Goal: Information Seeking & Learning: Learn about a topic

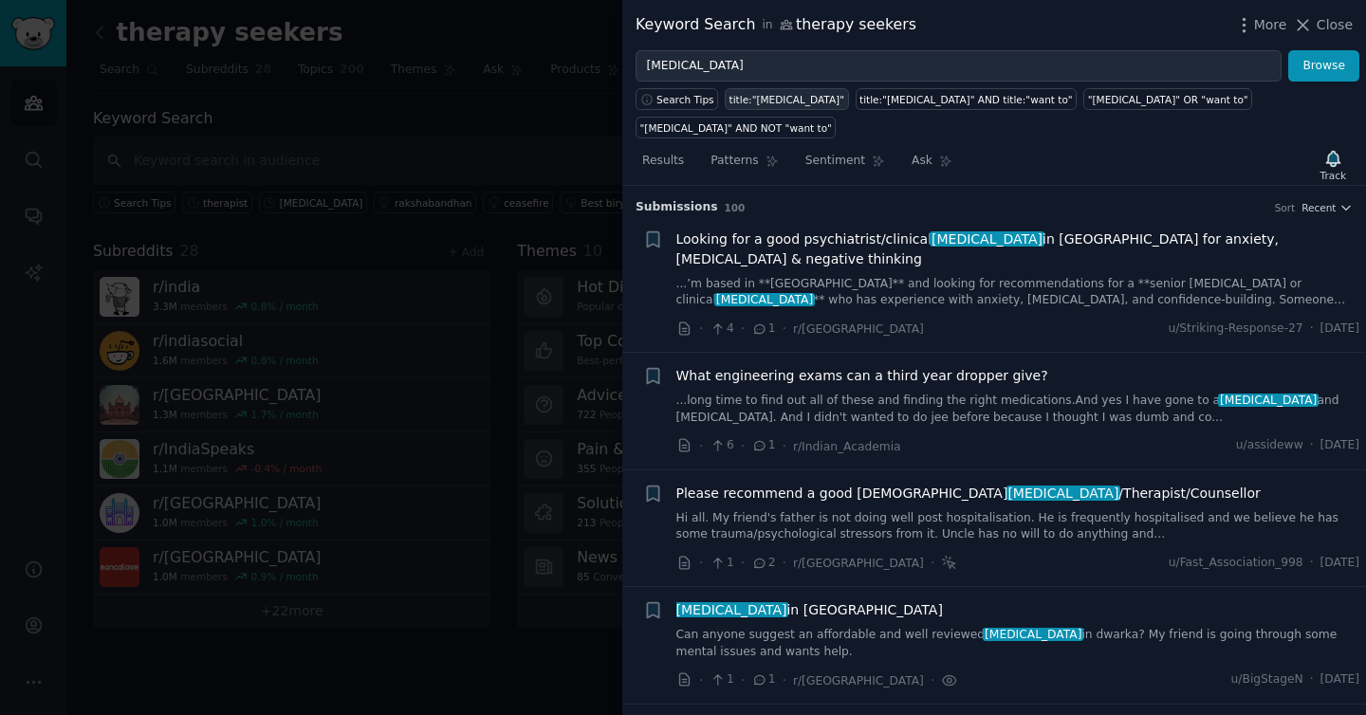
scroll to position [1219, 0]
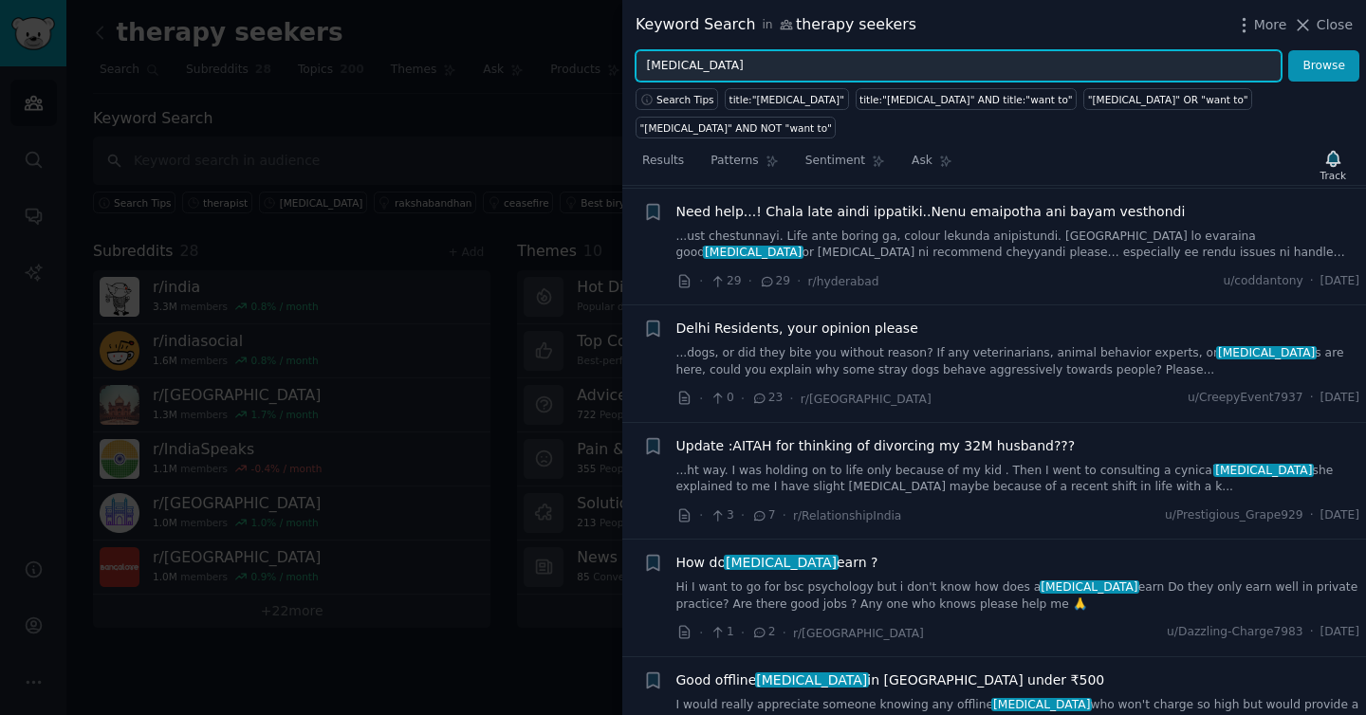
click at [766, 69] on input "[MEDICAL_DATA]" at bounding box center [959, 66] width 646 height 32
type input "therapist"
click at [1288, 50] on button "Browse" at bounding box center [1323, 66] width 71 height 32
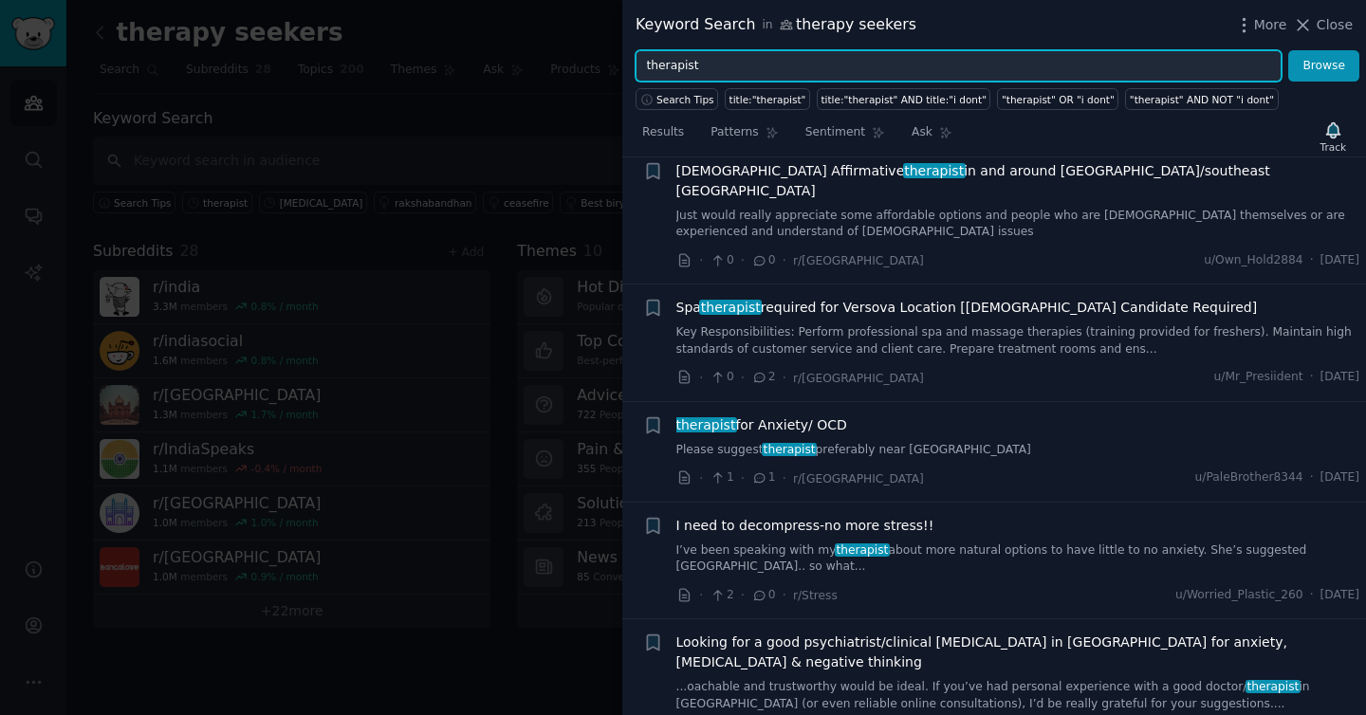
scroll to position [343, 0]
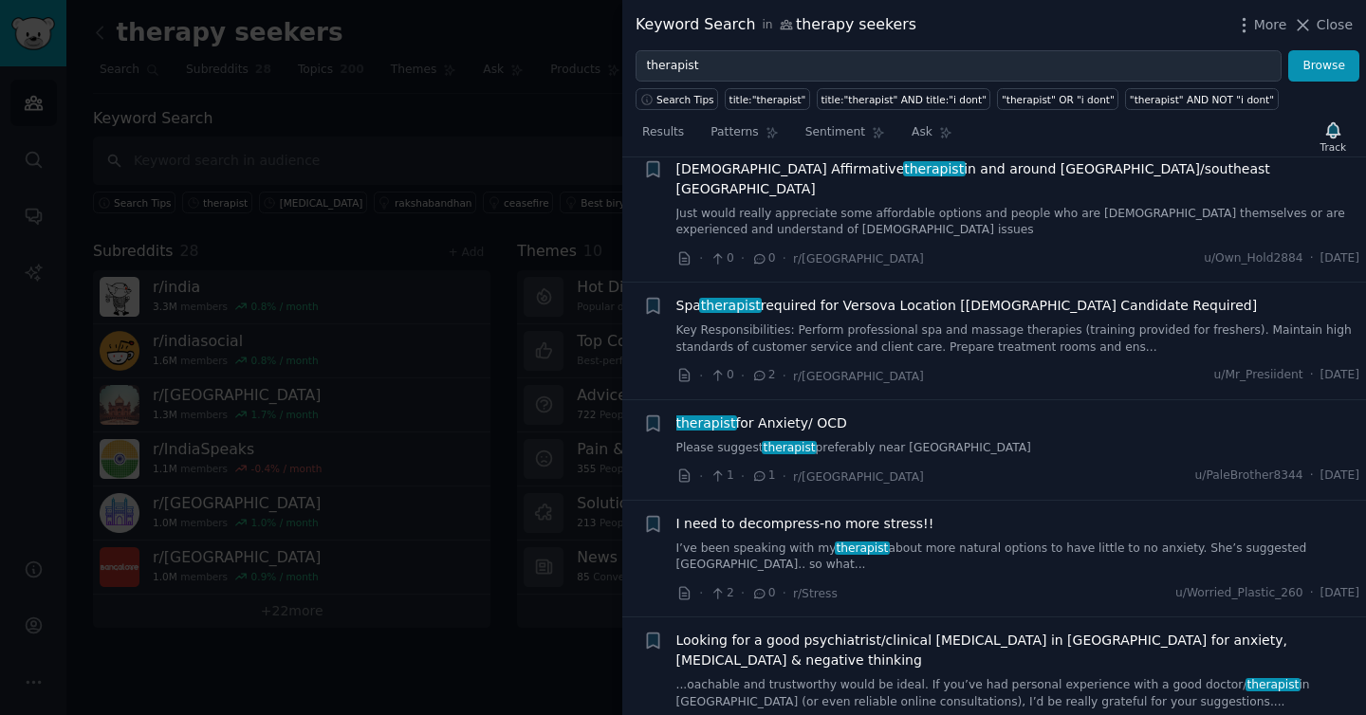
click at [786, 414] on span "therapist for Anxiety/ OCD" at bounding box center [761, 424] width 171 height 20
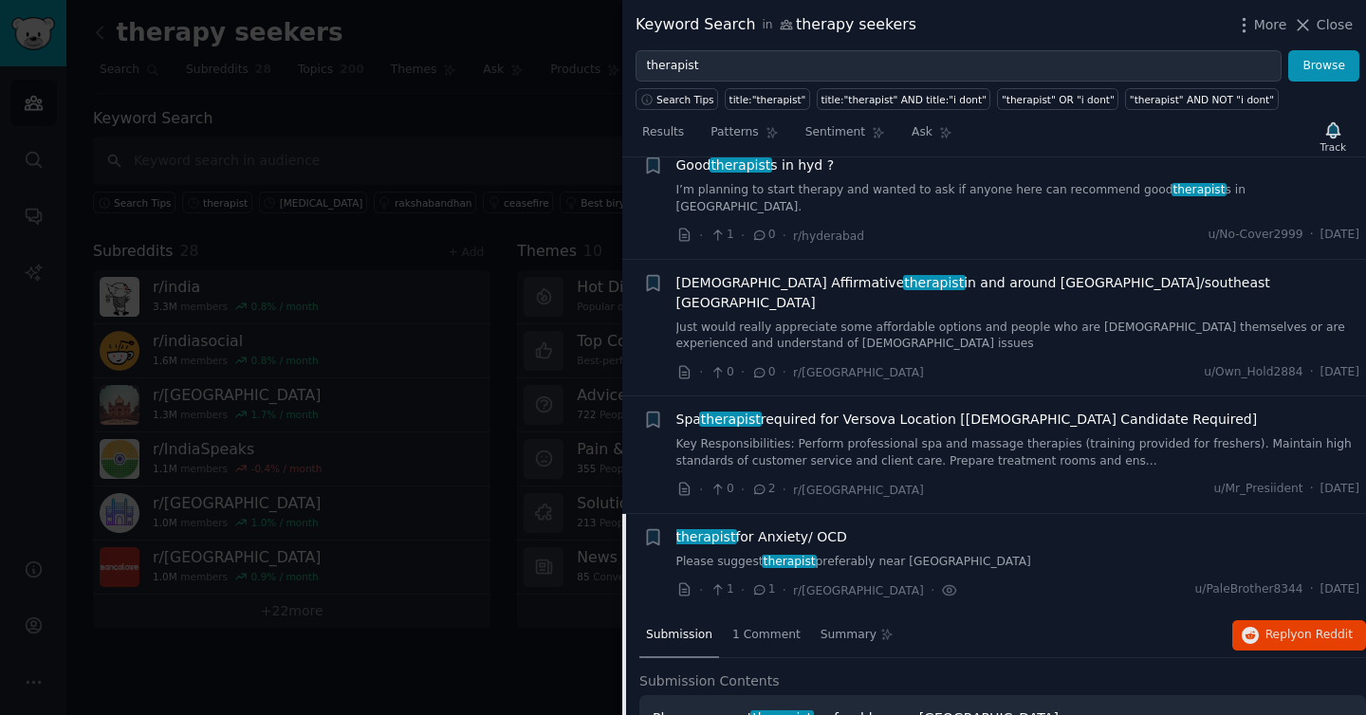
scroll to position [226, 0]
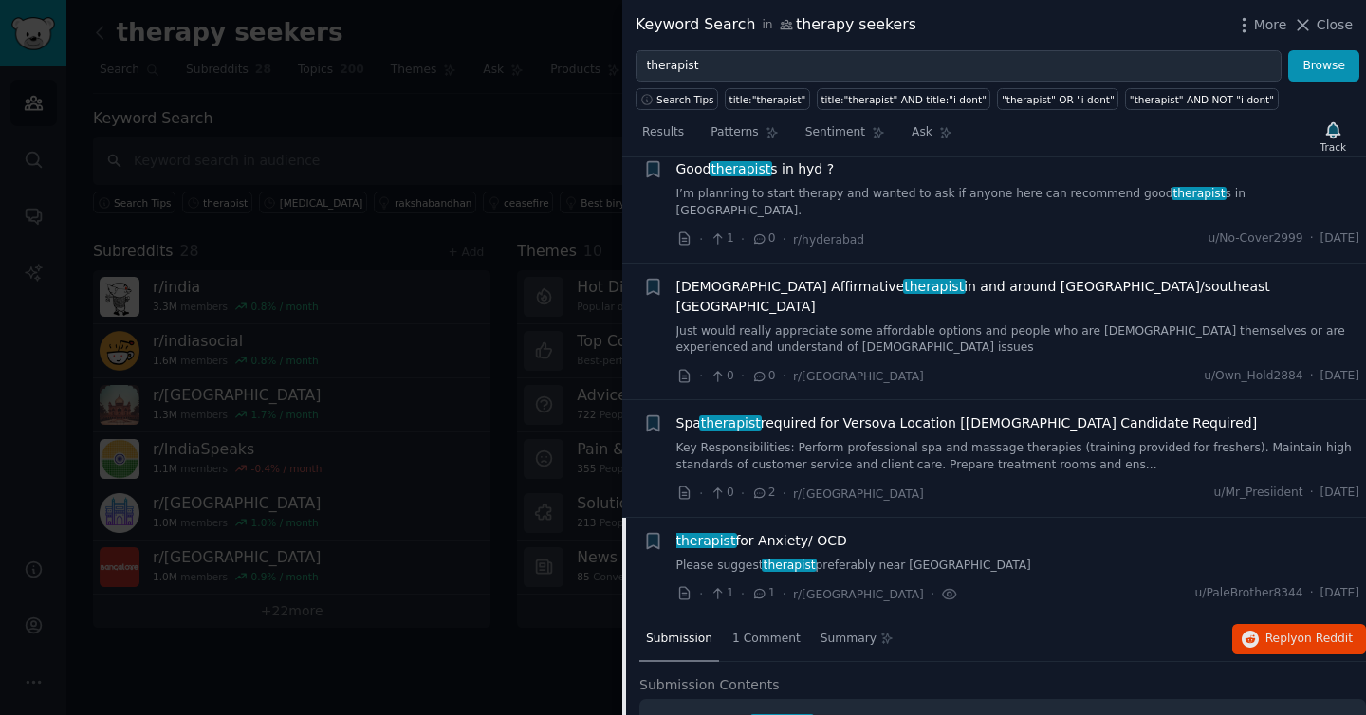
click at [779, 277] on span "[DEMOGRAPHIC_DATA] Affirmative therapist in and around [GEOGRAPHIC_DATA]/southe…" at bounding box center [1018, 297] width 684 height 40
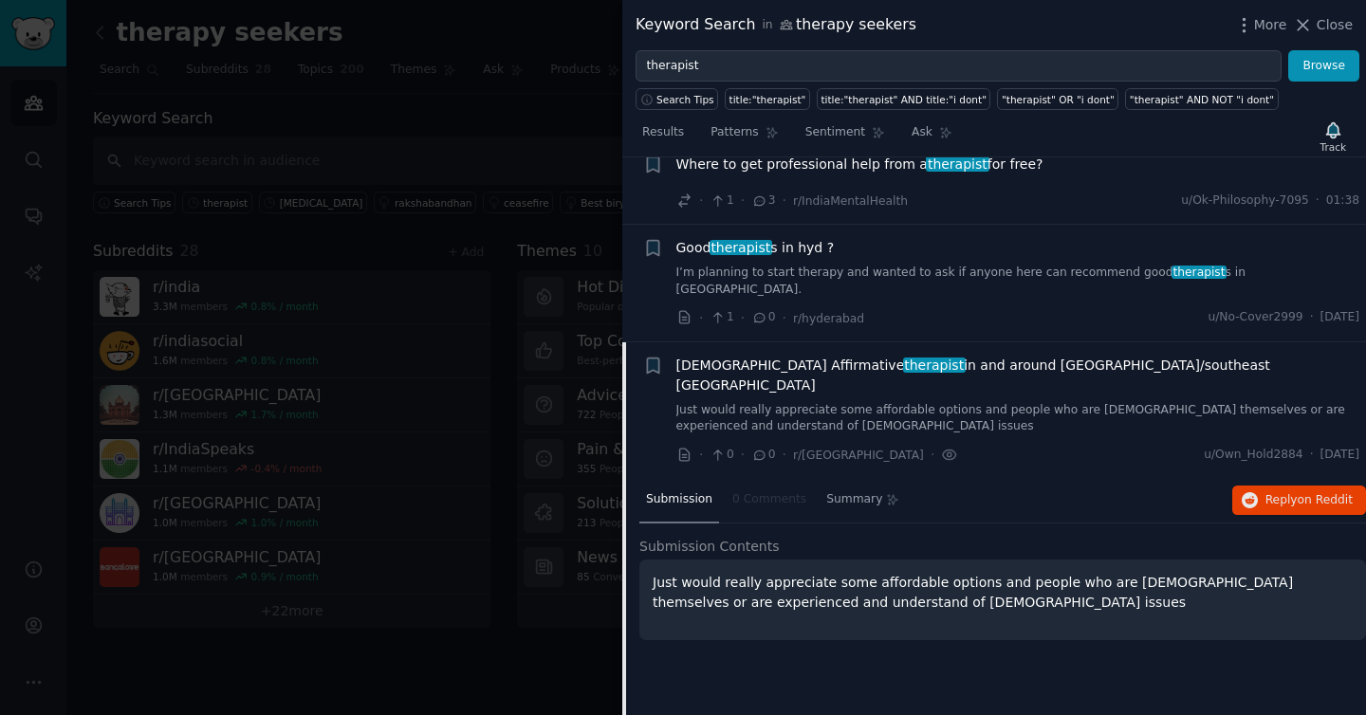
scroll to position [138, 0]
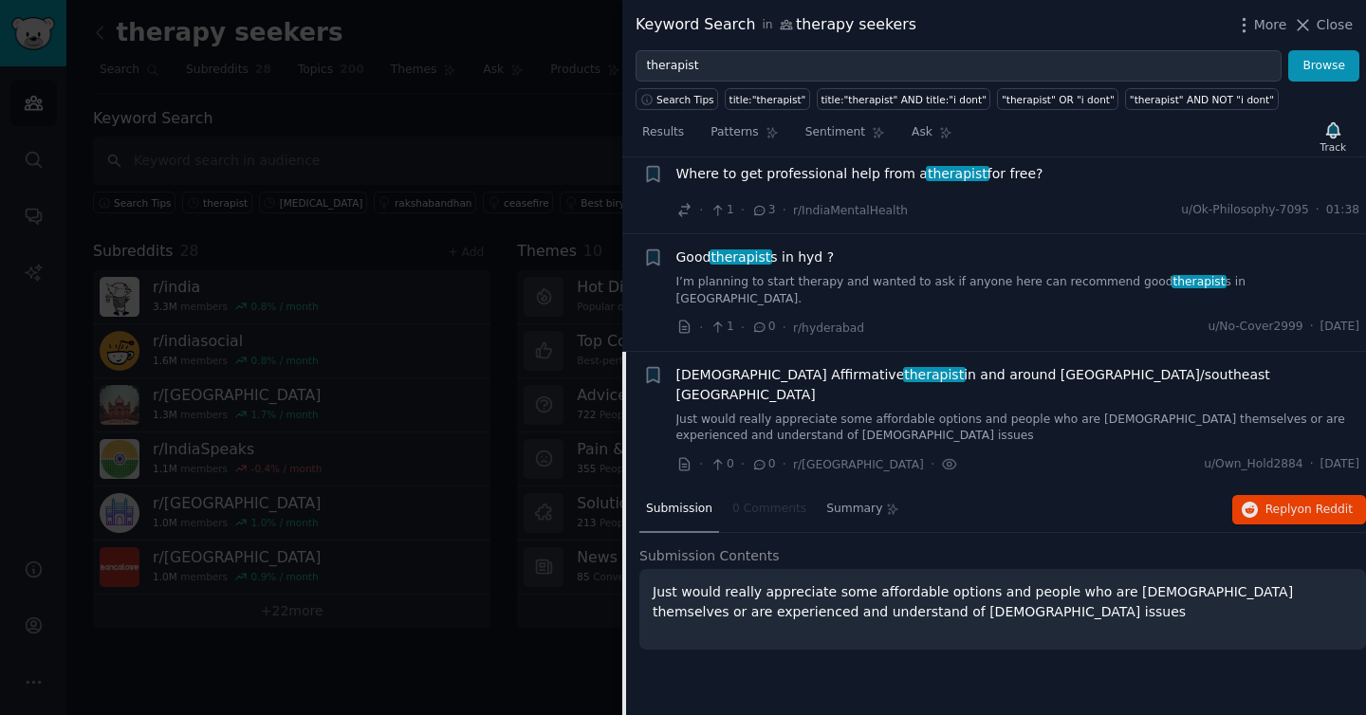
click at [779, 274] on link "I’m planning to start therapy and wanted to ask if anyone here can recommend go…" at bounding box center [1018, 290] width 684 height 33
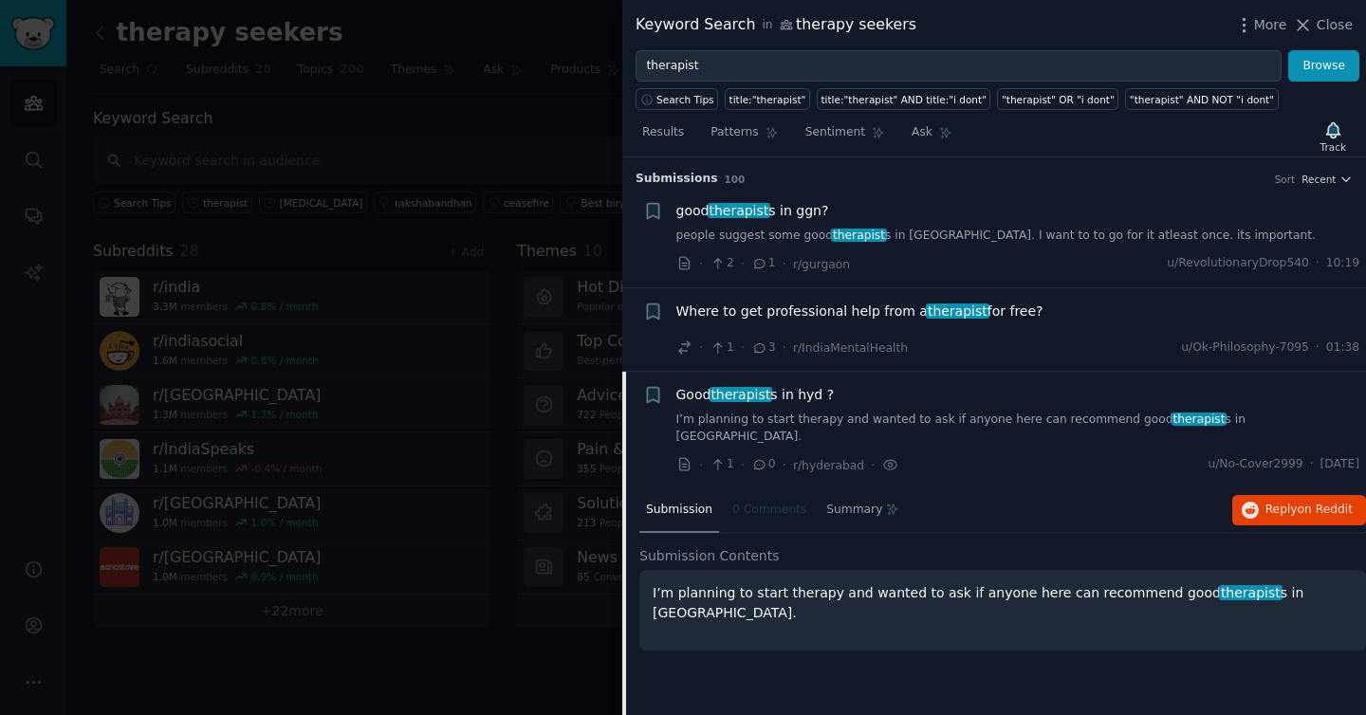
click at [779, 311] on span "Where to get professional help from a therapist for free?" at bounding box center [859, 312] width 367 height 20
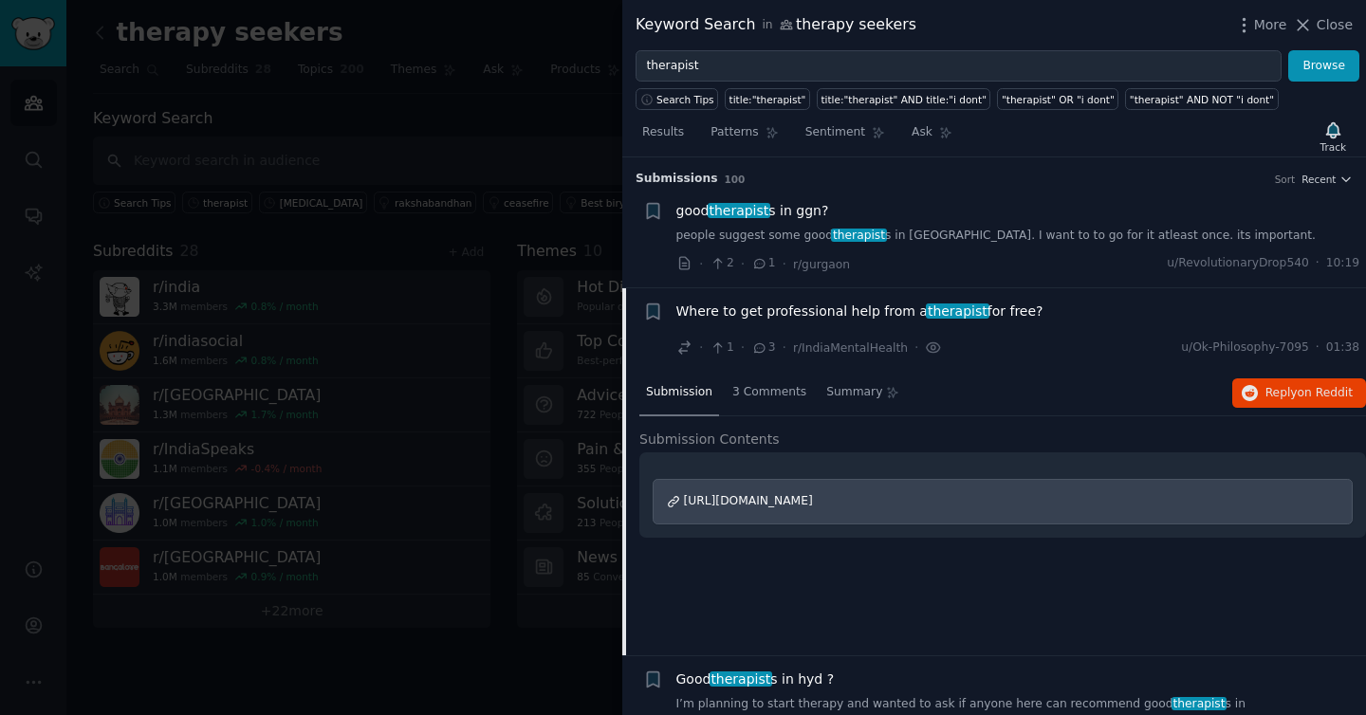
click at [791, 234] on link "people suggest some good therapist s in [GEOGRAPHIC_DATA]. I want to to go for …" at bounding box center [1018, 236] width 684 height 17
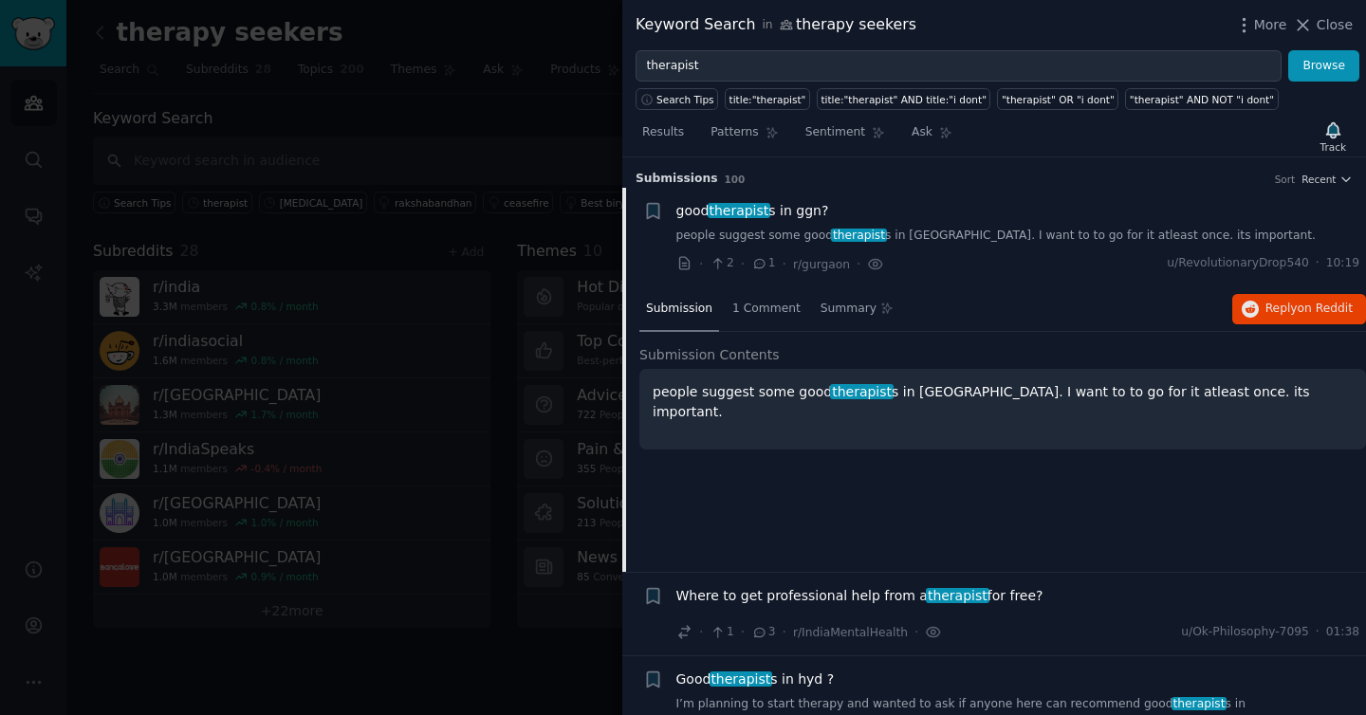
scroll to position [29, 0]
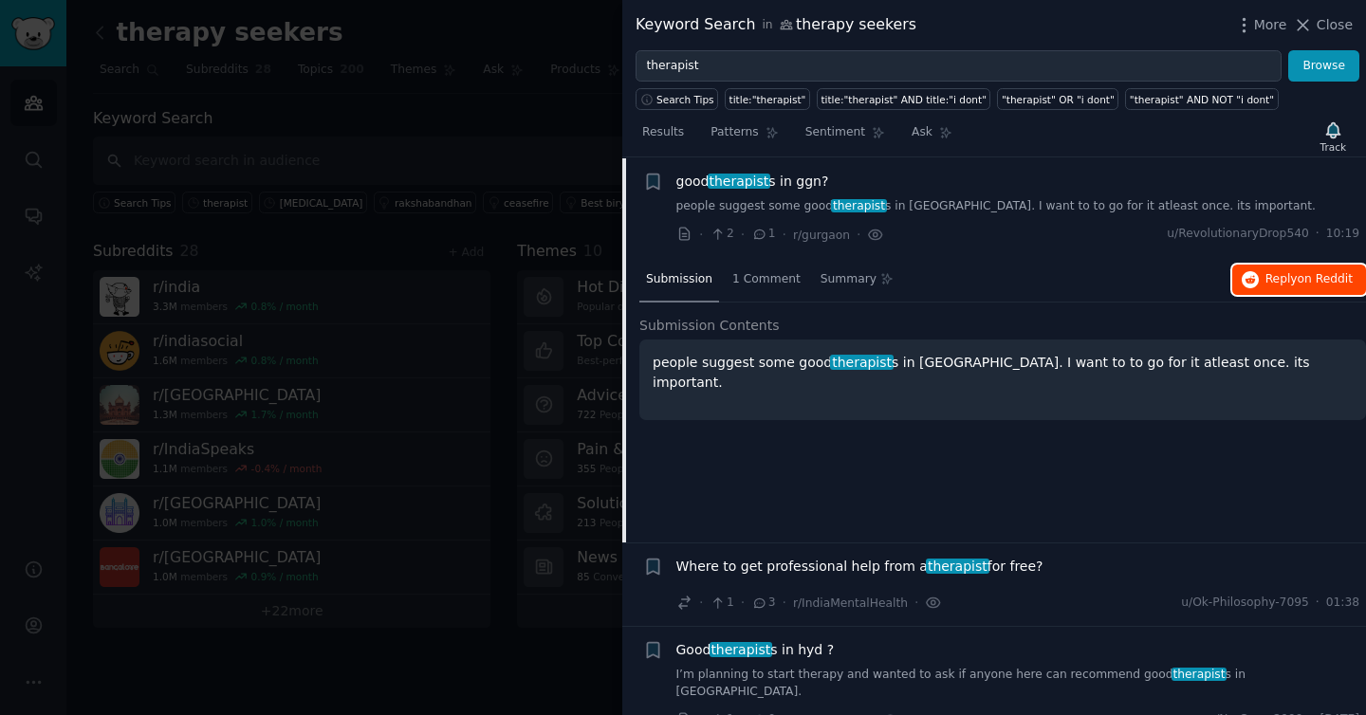
click at [1254, 277] on button "Reply on Reddit" at bounding box center [1299, 280] width 134 height 30
